Goal: Task Accomplishment & Management: Complete application form

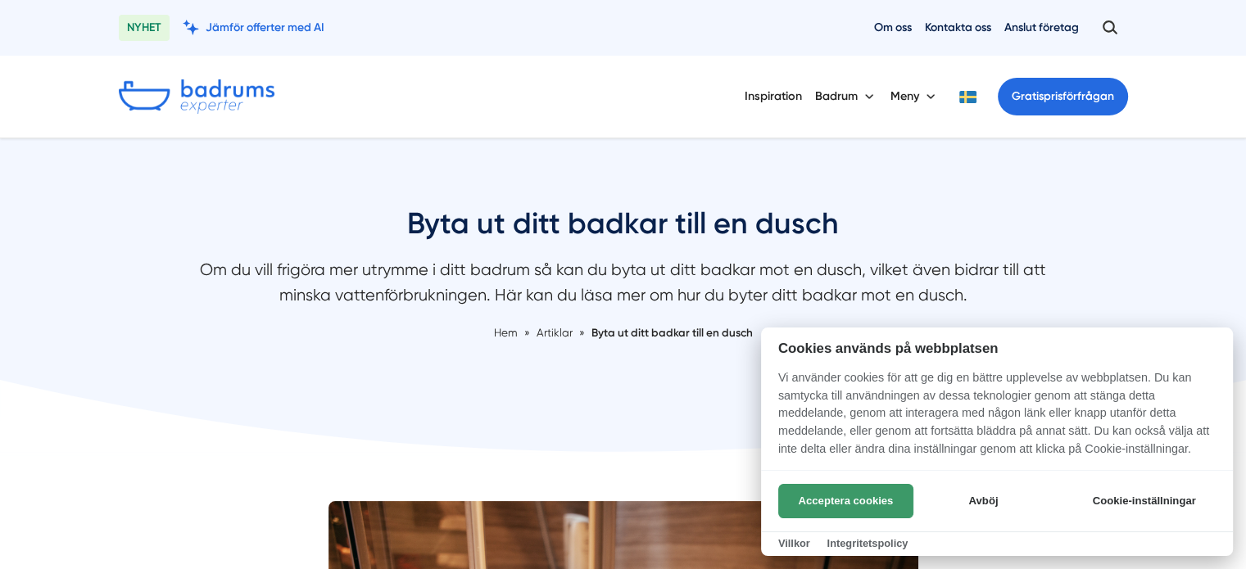
click at [829, 502] on button "Acceptera cookies" at bounding box center [845, 501] width 135 height 34
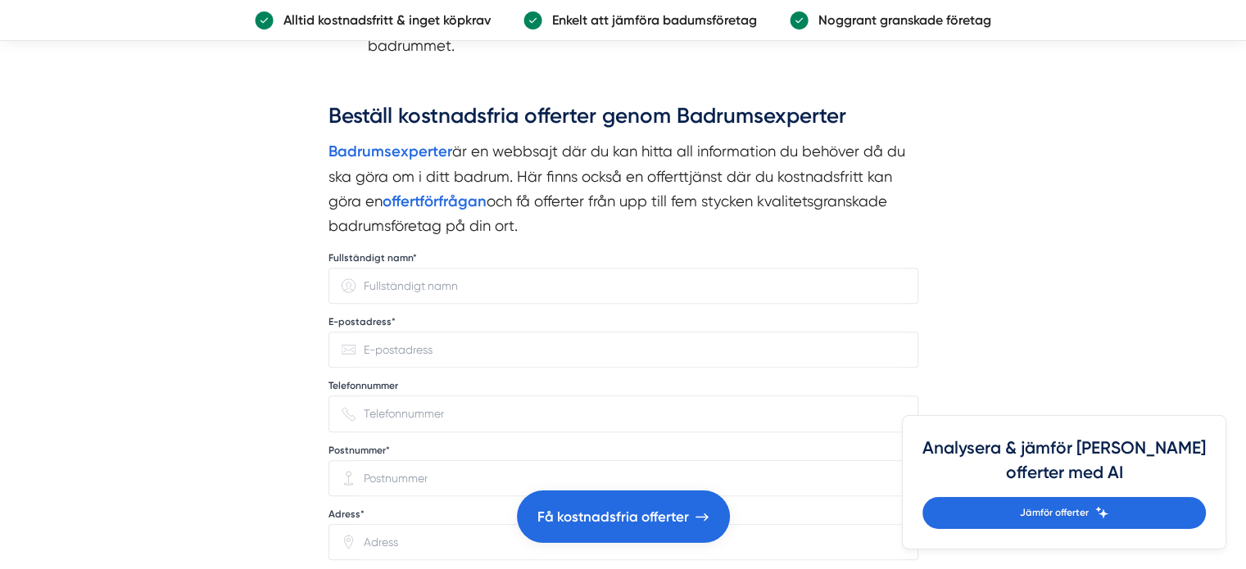
scroll to position [1466, 0]
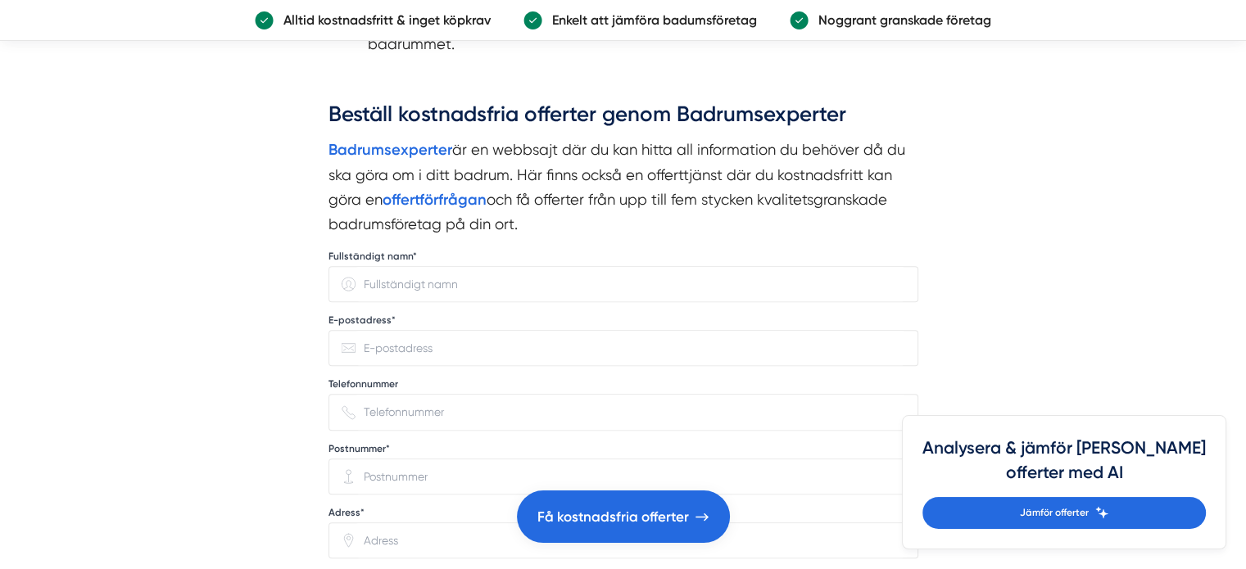
click at [492, 284] on input "Fullständigt namn*" at bounding box center [630, 284] width 549 height 34
type input "Jenny Karlsson"
type input "jennykarlsson070274@gmail.com"
type input "0708771088"
type input "11856"
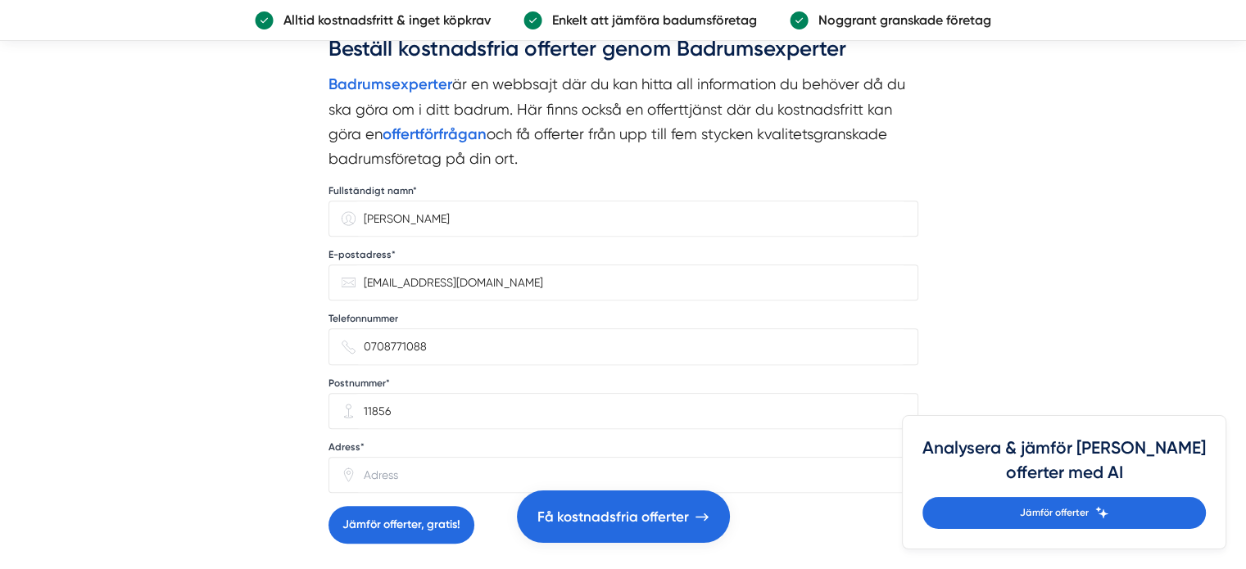
scroll to position [1585, 0]
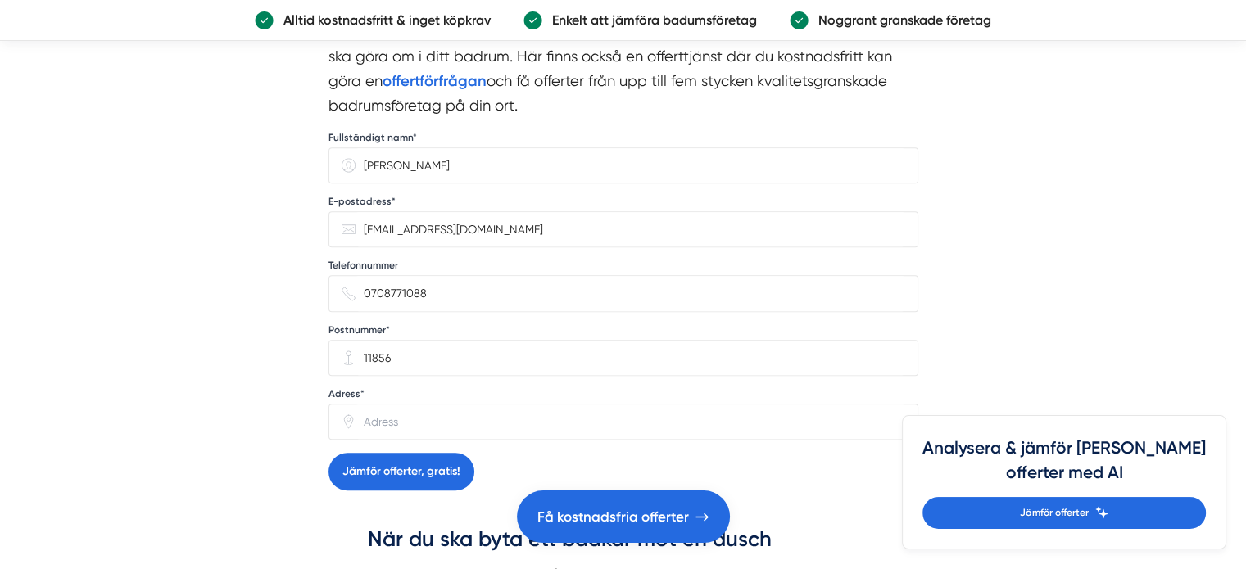
click at [463, 412] on input "Adress*" at bounding box center [630, 422] width 549 height 34
type input "l"
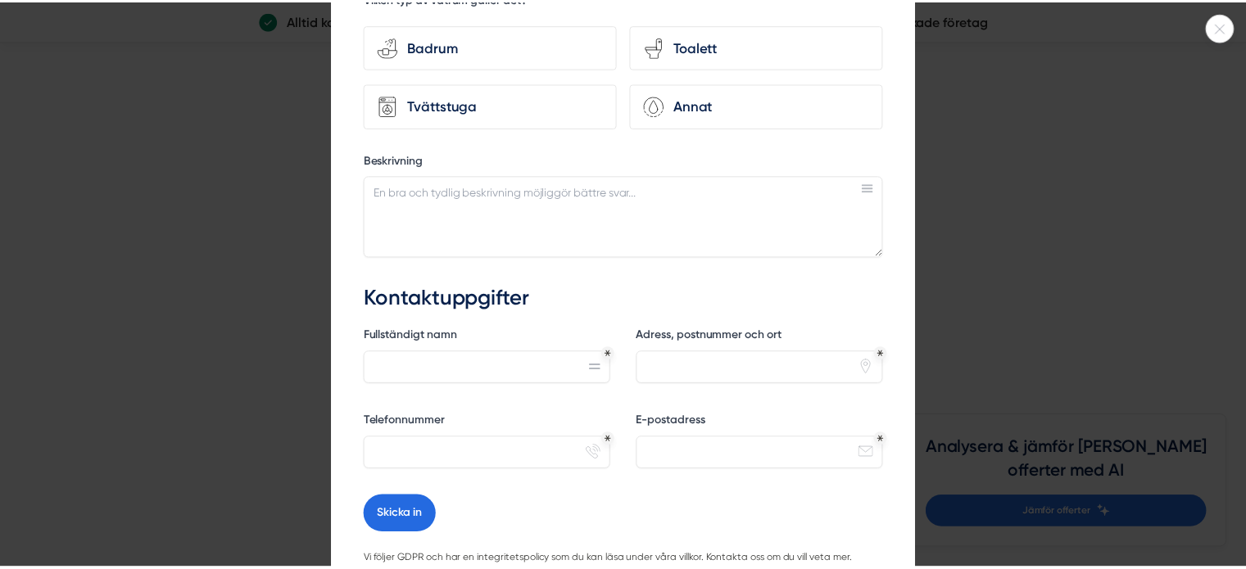
scroll to position [0, 0]
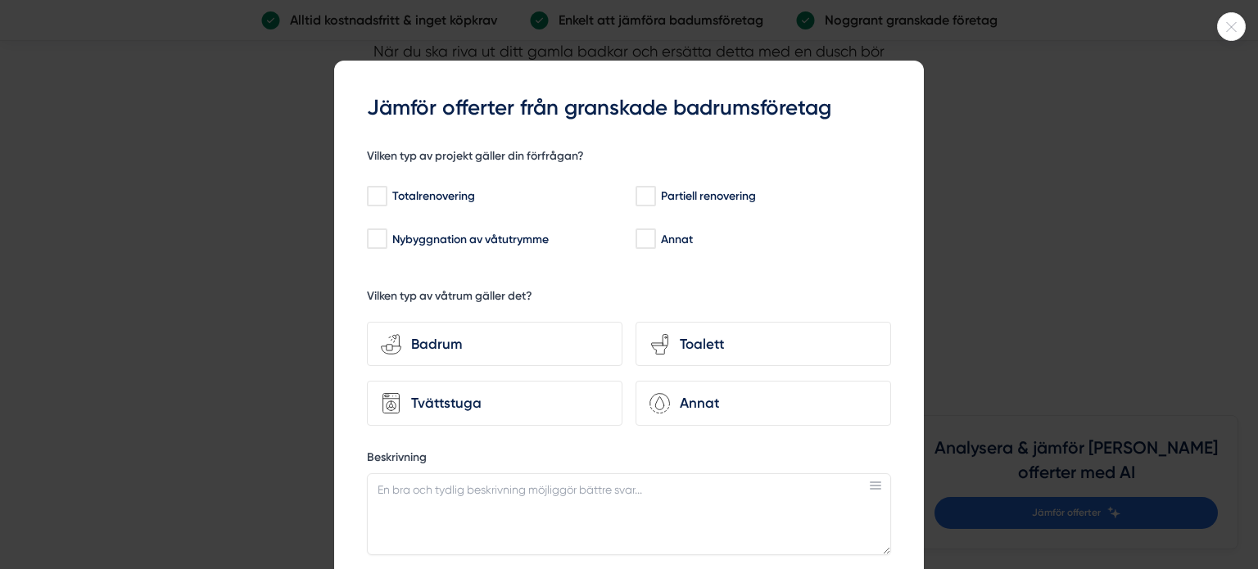
type input "Blekingegatan 15 B"
click at [1017, 235] on div at bounding box center [629, 284] width 1258 height 569
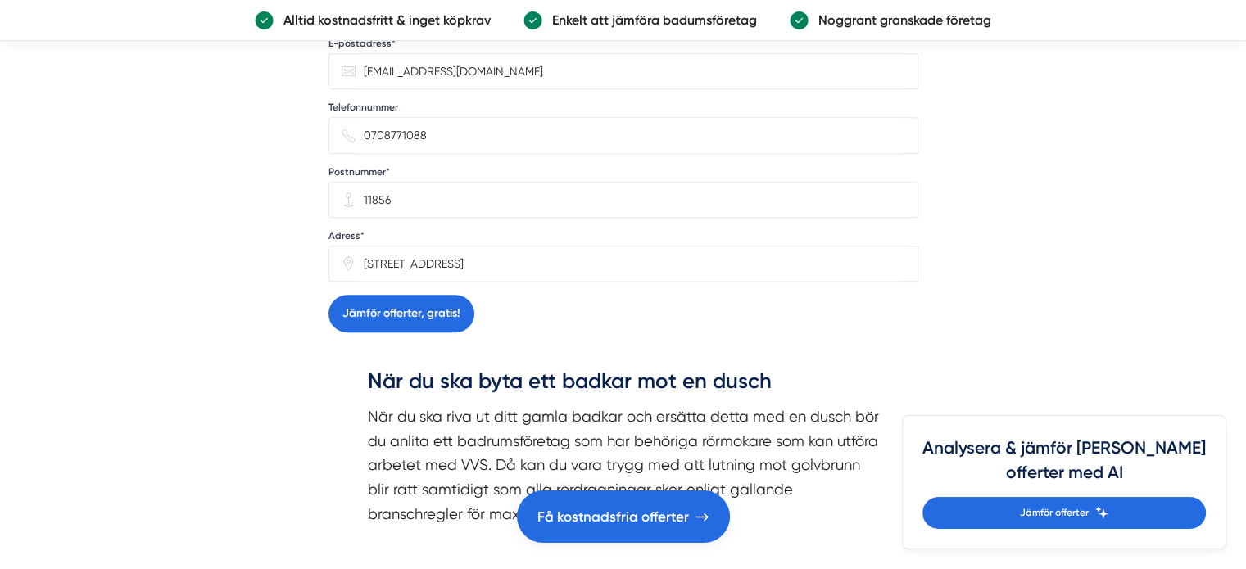
scroll to position [1743, 0]
click at [388, 310] on button "Jämför offerter, gratis!" at bounding box center [402, 314] width 146 height 38
